Goal: Information Seeking & Learning: Learn about a topic

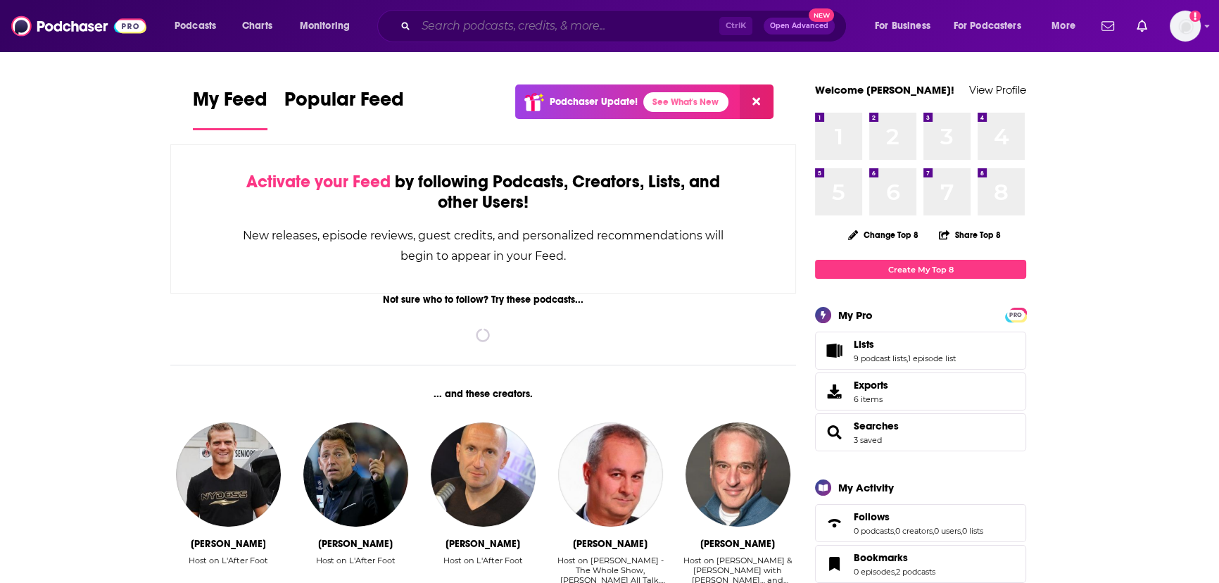
click at [641, 35] on input "Search podcasts, credits, & more..." at bounding box center [567, 26] width 303 height 23
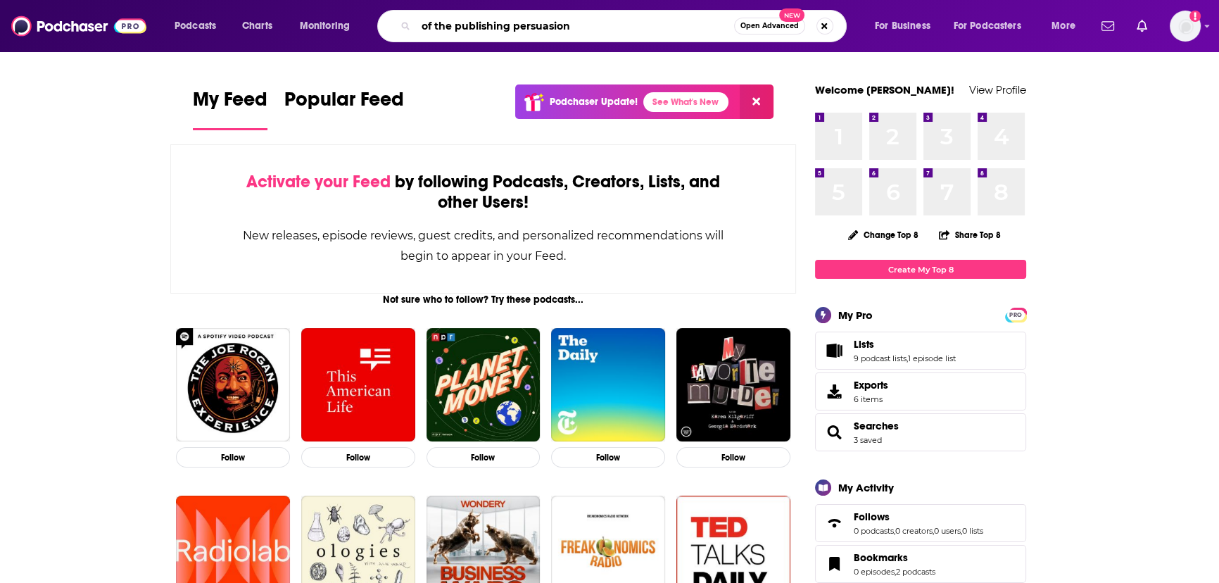
type input "of the publishing persuasion"
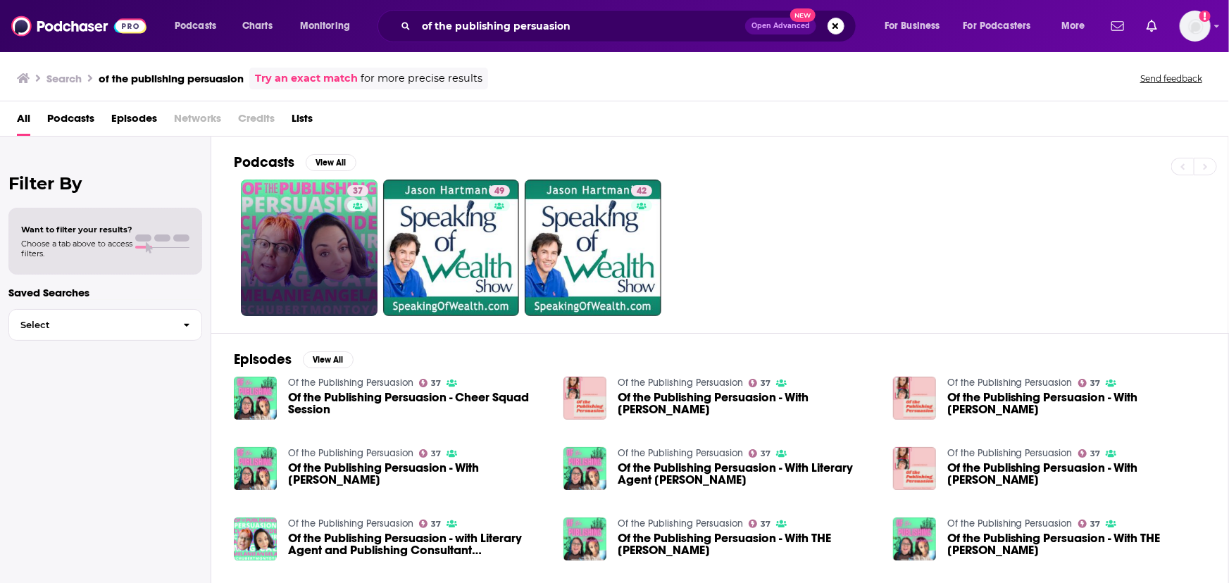
click at [314, 255] on link "37" at bounding box center [309, 248] width 137 height 137
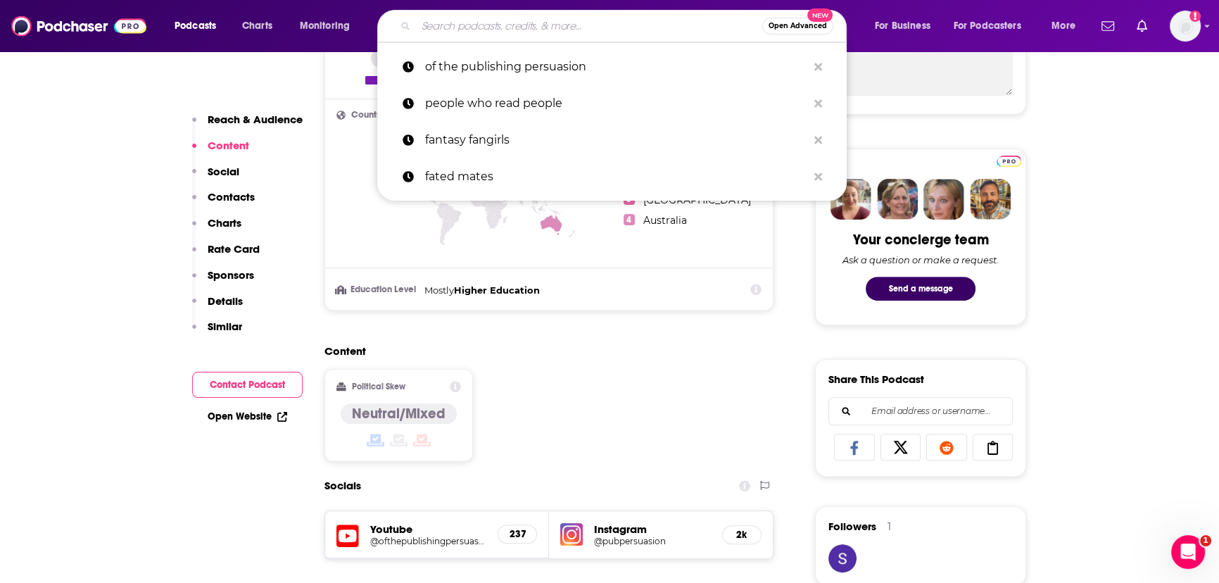
click at [551, 20] on input "Search podcasts, credits, & more..." at bounding box center [589, 26] width 346 height 23
paste input "The Happy Writer with [PERSON_NAME];"
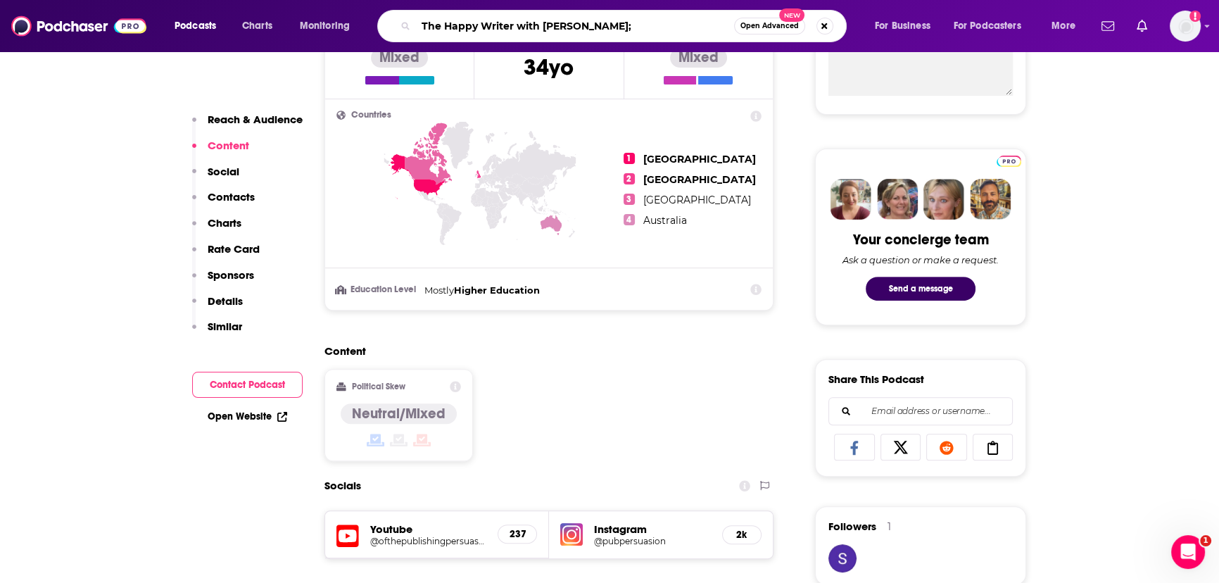
type input "The Happy Writer with [PERSON_NAME]"
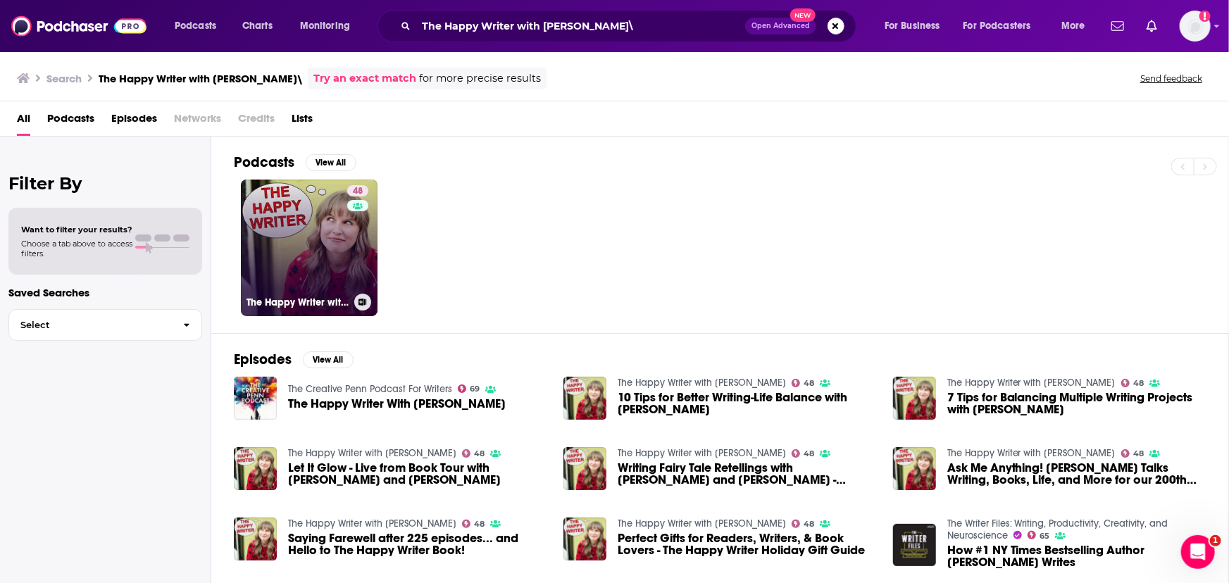
click at [316, 269] on link "48 The Happy Writer with [PERSON_NAME]" at bounding box center [309, 248] width 137 height 137
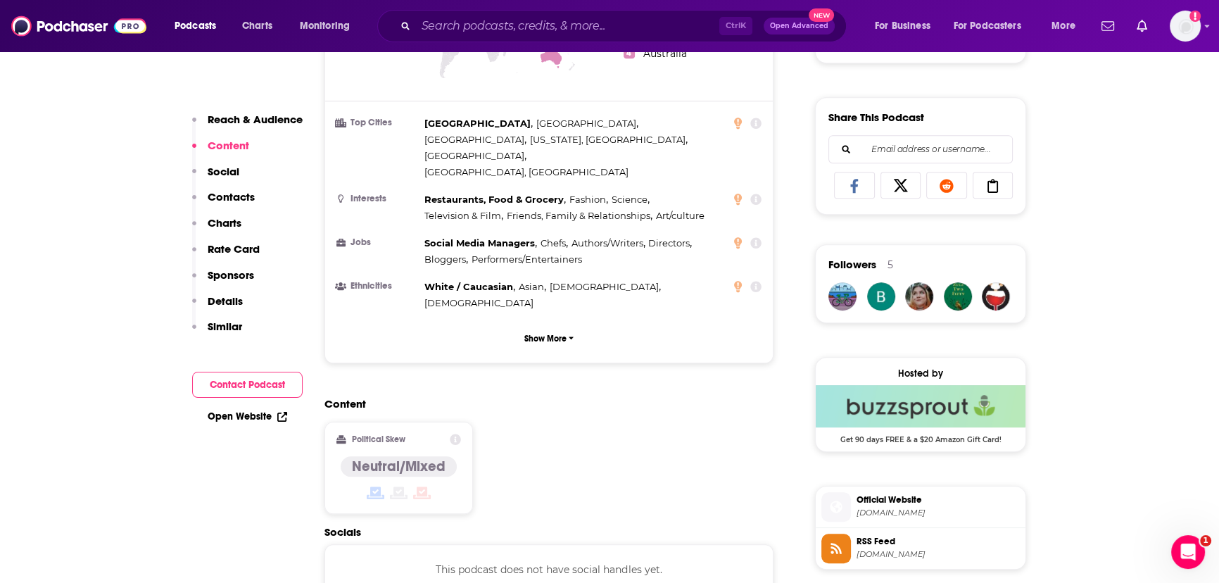
scroll to position [767, 0]
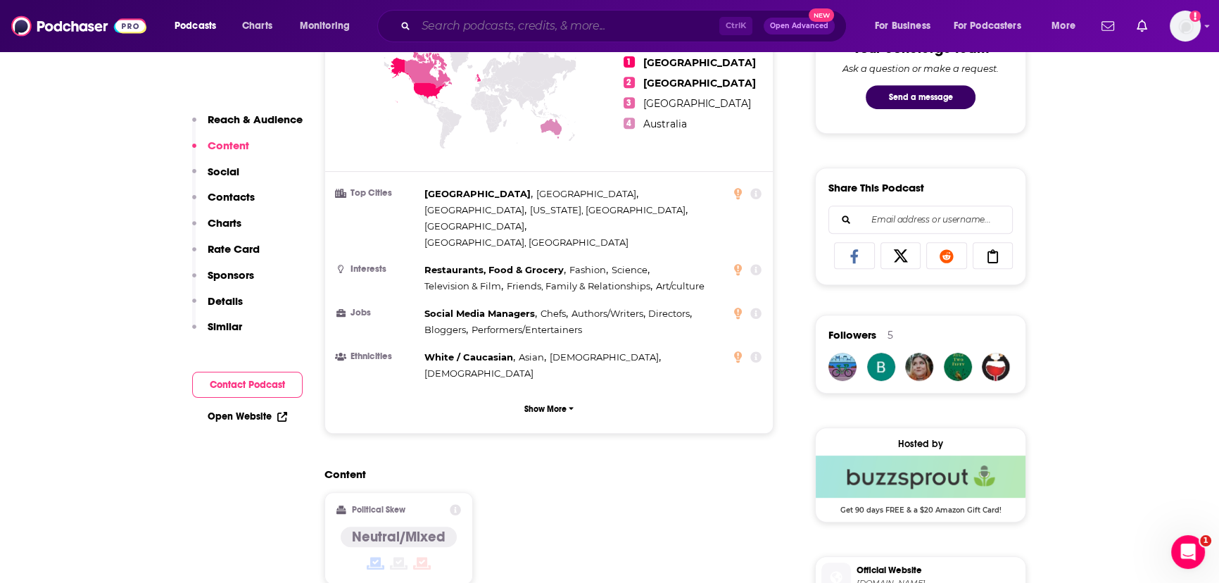
click at [590, 18] on input "Search podcasts, credits, & more..." at bounding box center [567, 26] width 303 height 23
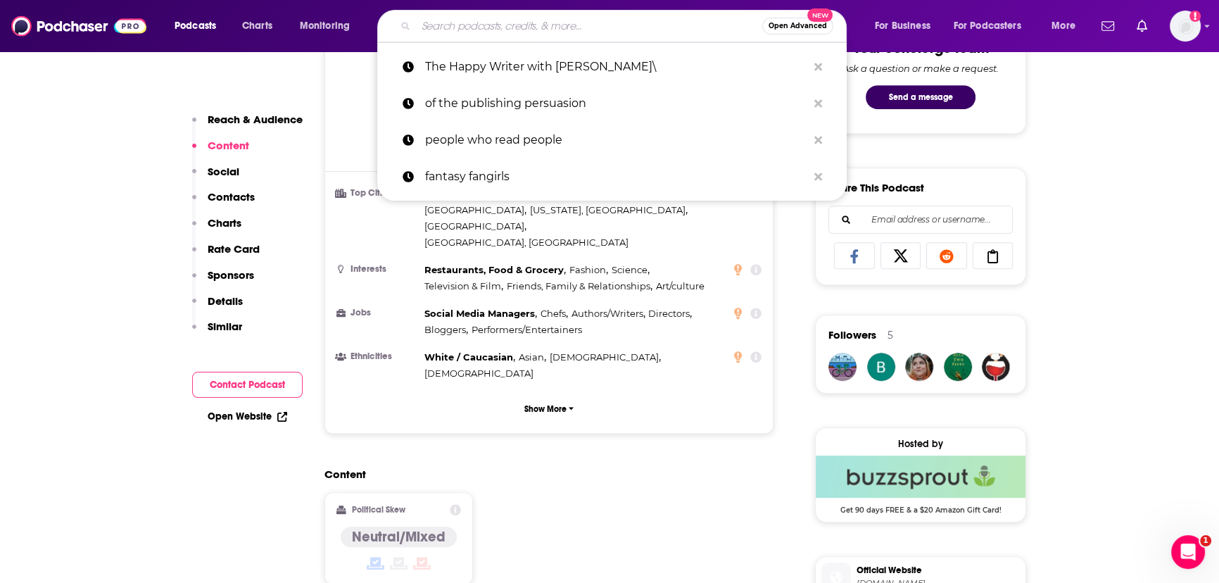
paste input "88 Cups of Tea;"
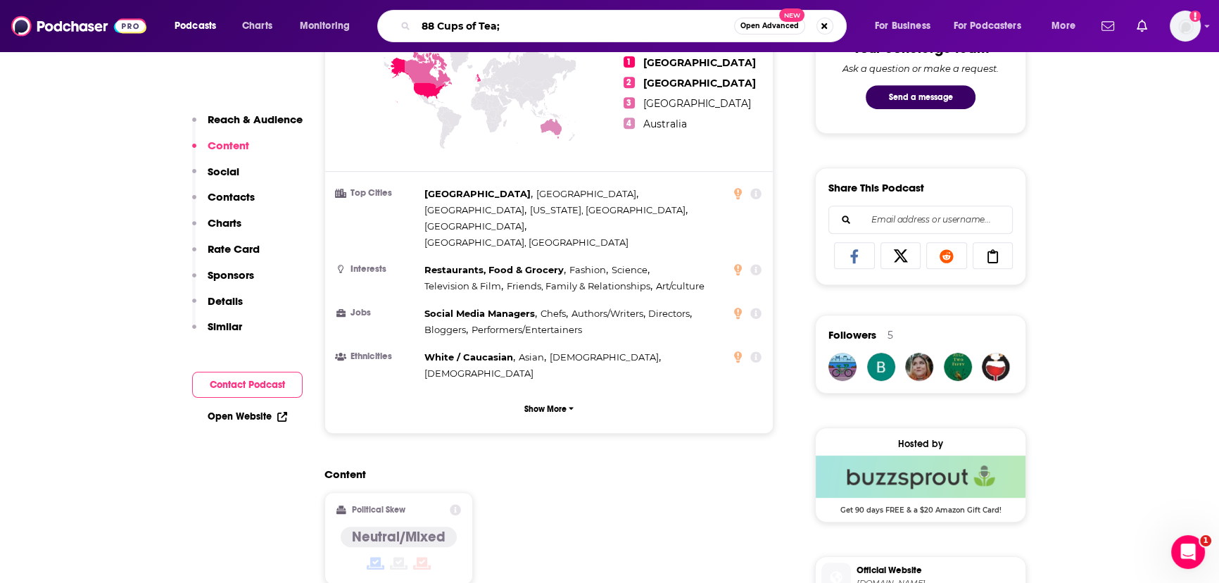
type input "88 Cups of Tea"
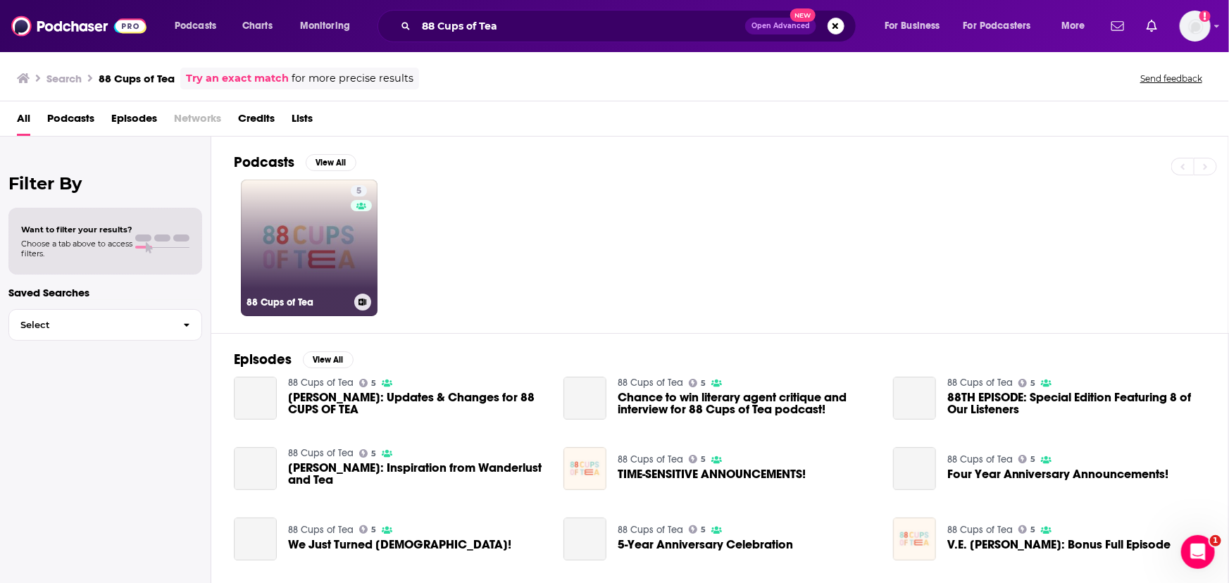
click at [314, 238] on link "5 88 Cups of Tea" at bounding box center [309, 248] width 137 height 137
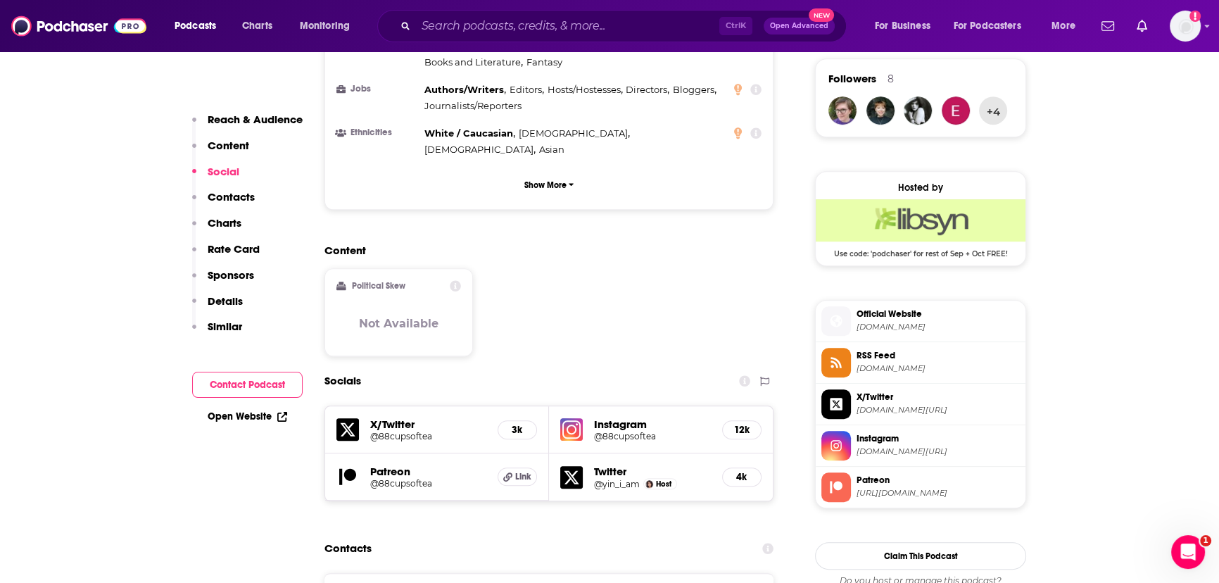
scroll to position [1344, 0]
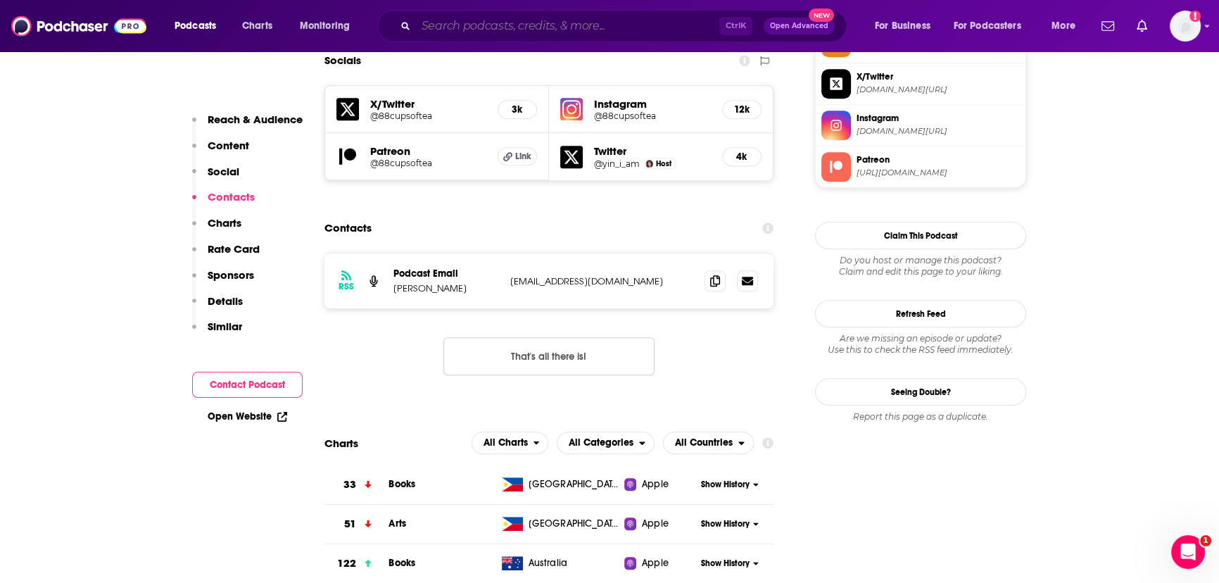
click at [676, 31] on input "Search podcasts, credits, & more..." at bounding box center [567, 26] width 303 height 23
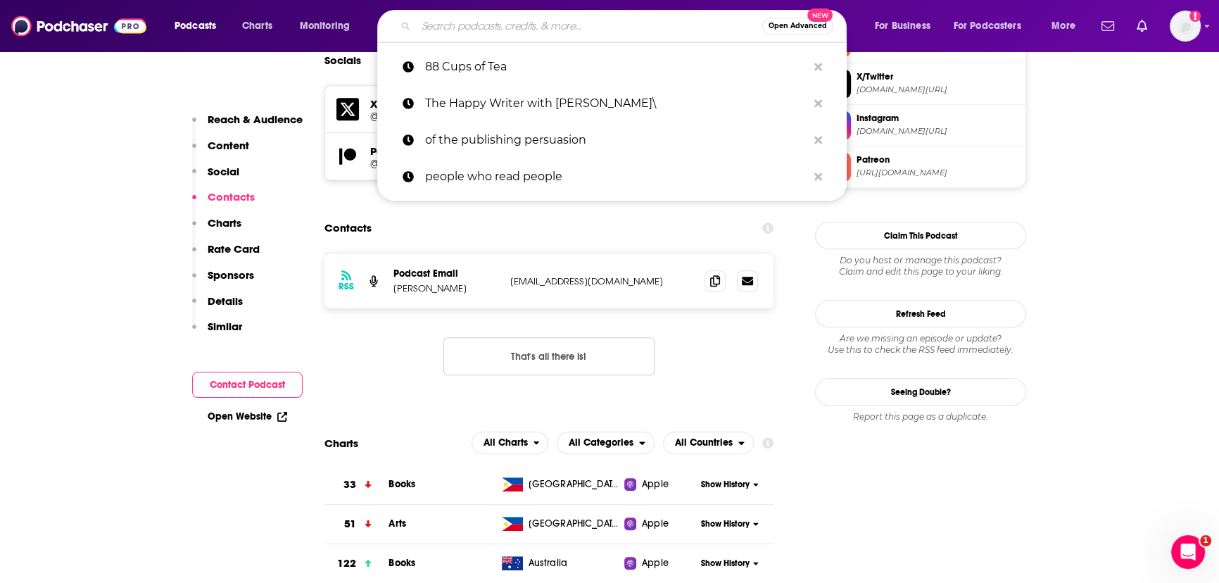
paste input "First Draft with [PERSON_NAME];"
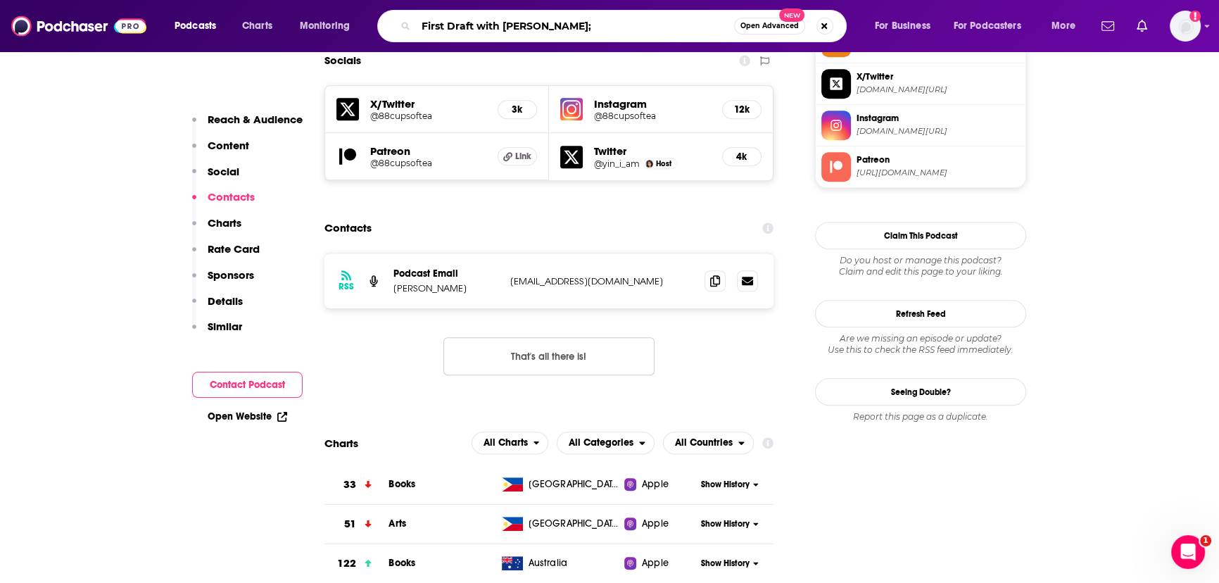
type input "First Draft with [PERSON_NAME]"
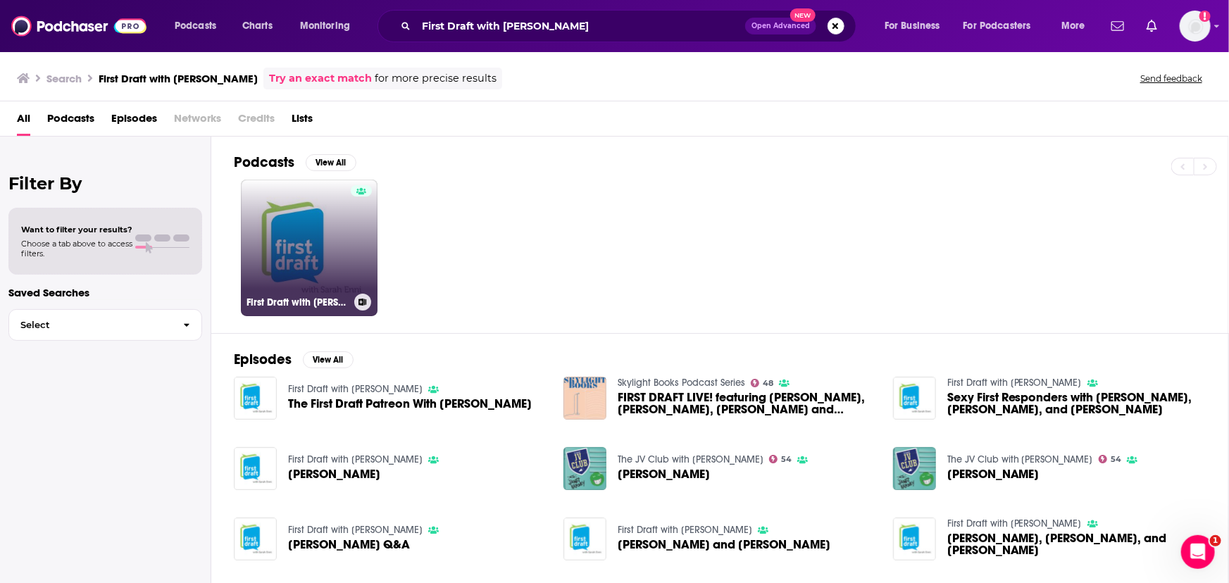
click at [357, 270] on div at bounding box center [361, 239] width 21 height 108
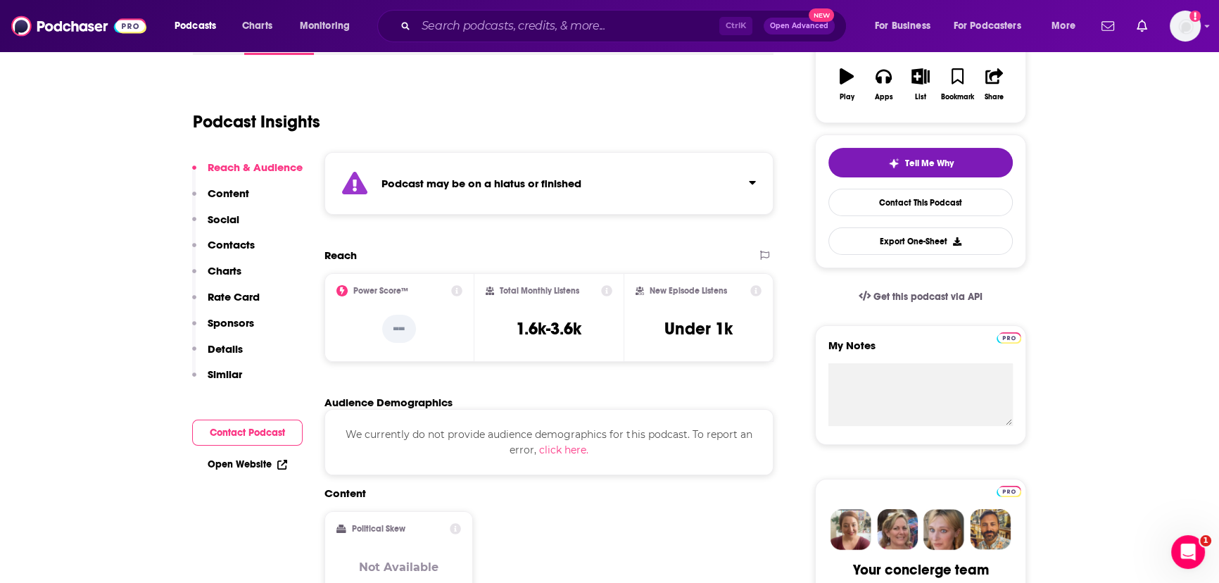
scroll to position [256, 0]
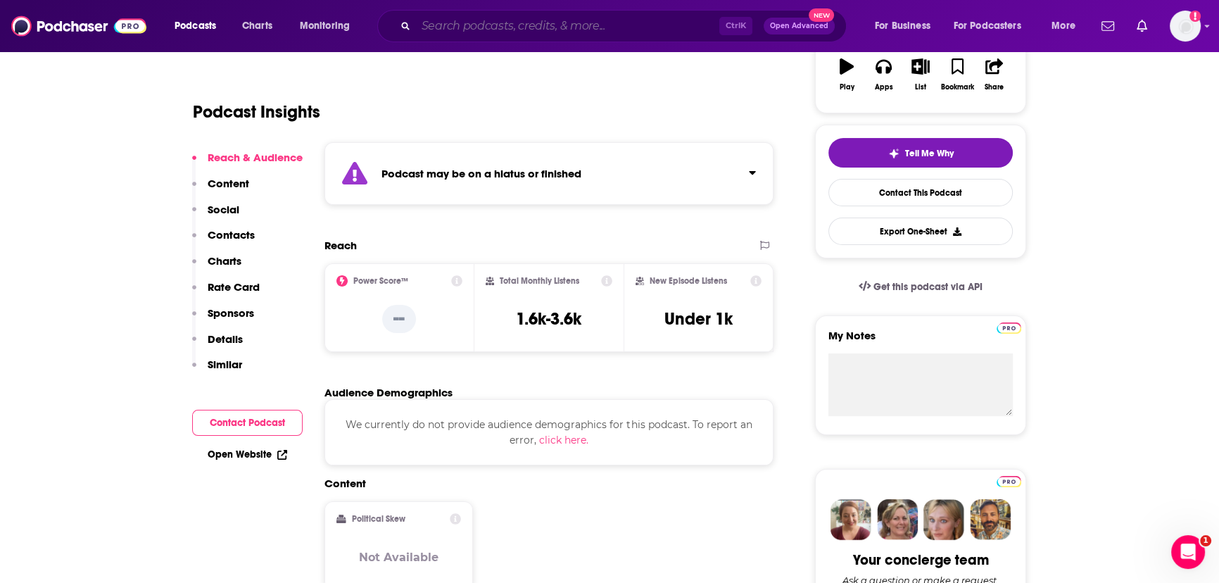
click at [506, 33] on input "Search podcasts, credits, & more..." at bounding box center [567, 26] width 303 height 23
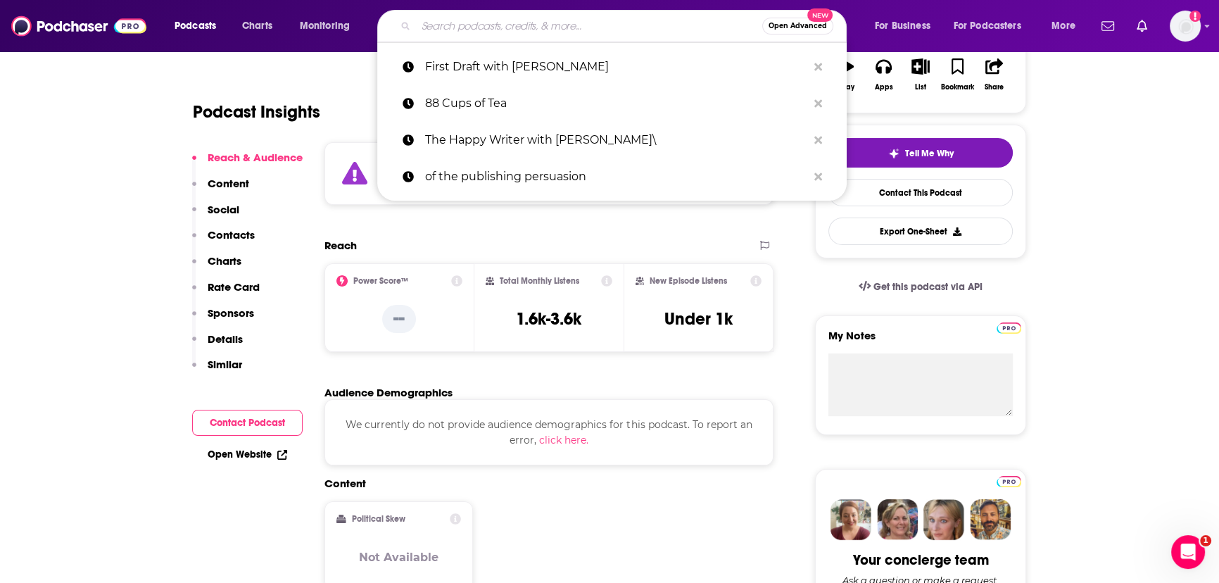
paste input "No Write Way"
type input "No Write Way"
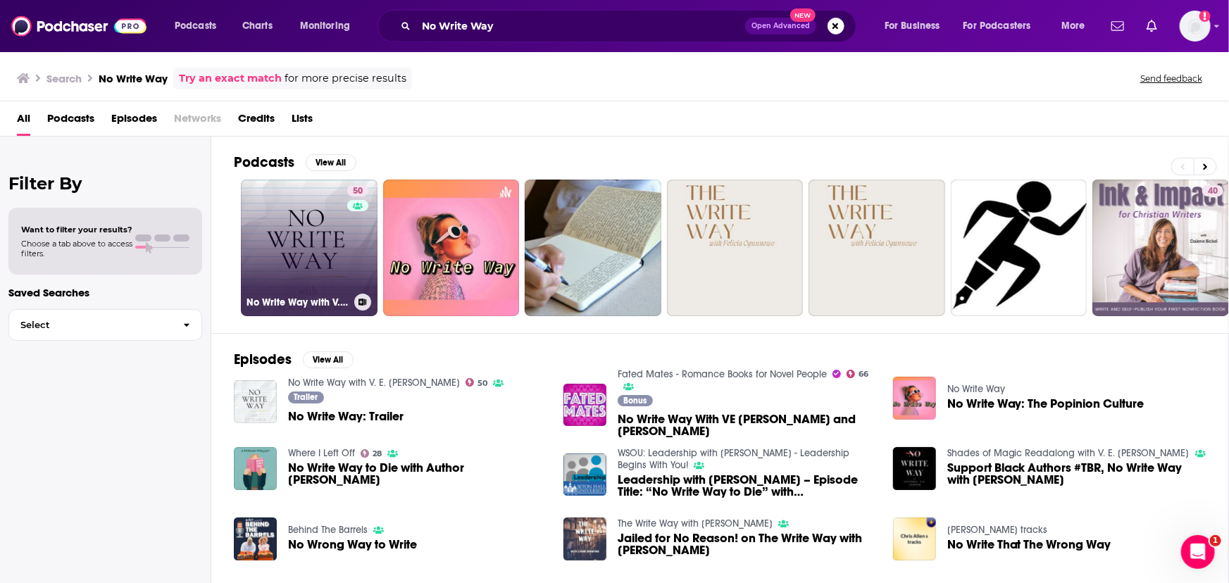
click at [339, 236] on link "50 No Write Way with V. E. [PERSON_NAME]" at bounding box center [309, 248] width 137 height 137
